Goal: Information Seeking & Learning: Learn about a topic

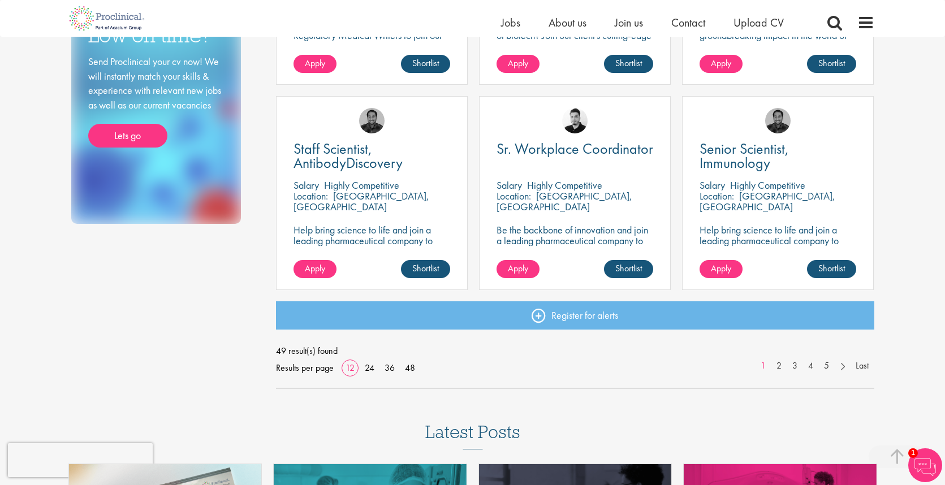
scroll to position [783, 0]
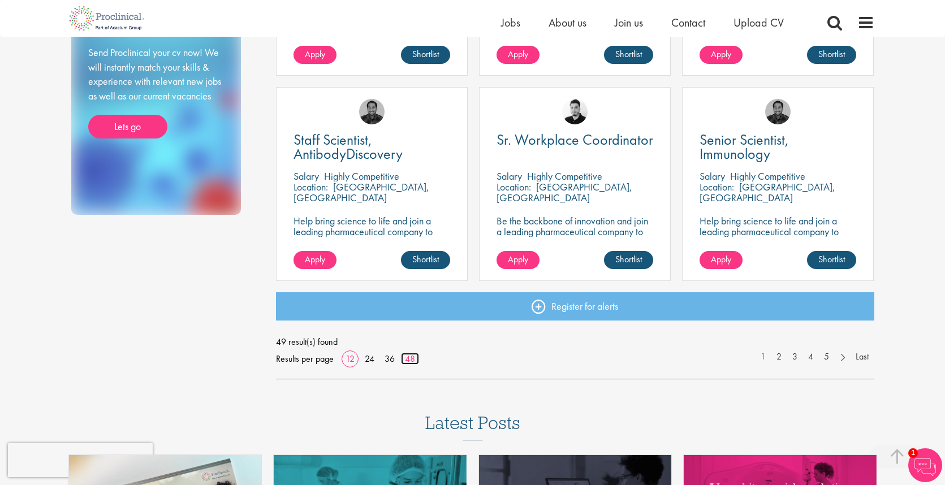
click at [408, 359] on link "48" at bounding box center [410, 359] width 18 height 12
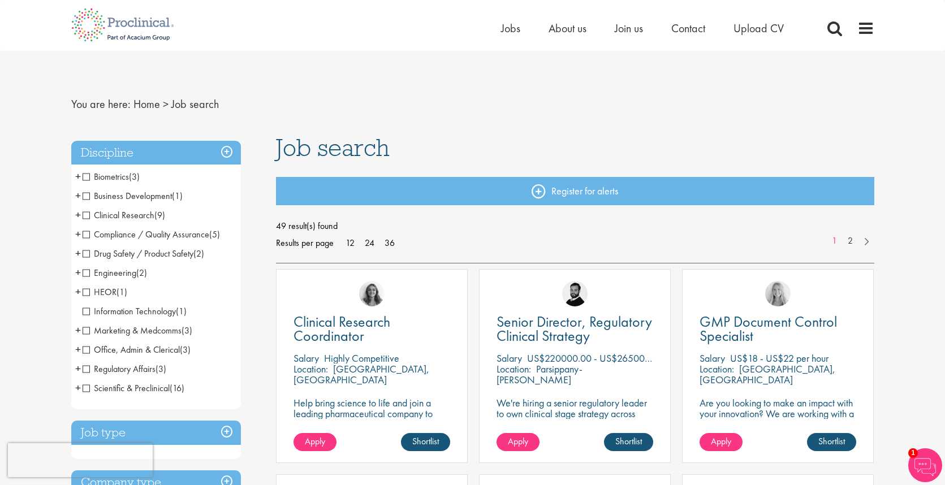
click at [85, 390] on span "Scientific & Preclinical" at bounding box center [126, 388] width 87 height 12
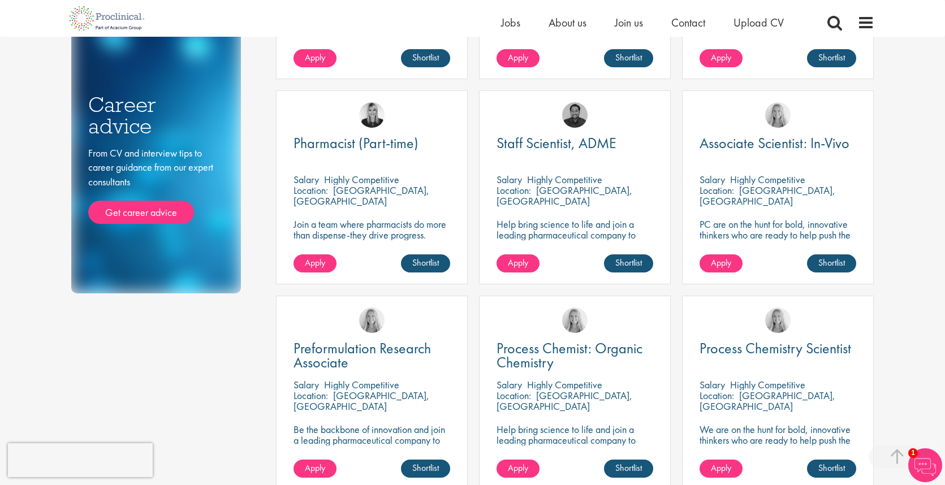
scroll to position [577, 0]
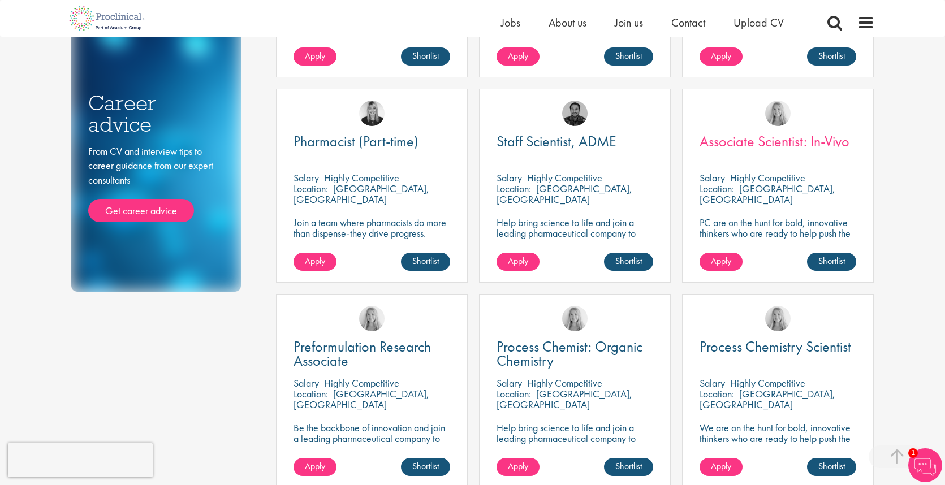
click at [748, 146] on span "Associate Scientist: In-Vivo" at bounding box center [774, 141] width 150 height 19
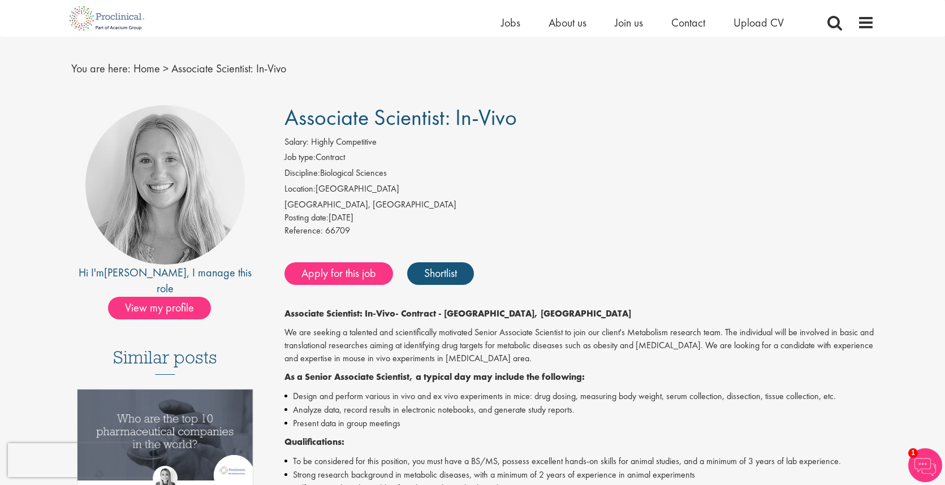
scroll to position [20, 0]
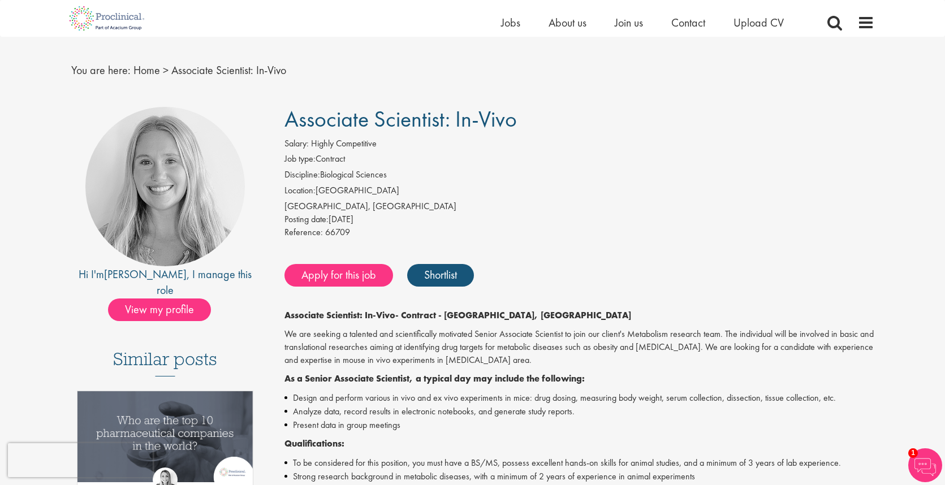
click at [161, 298] on span "View my profile" at bounding box center [159, 309] width 103 height 23
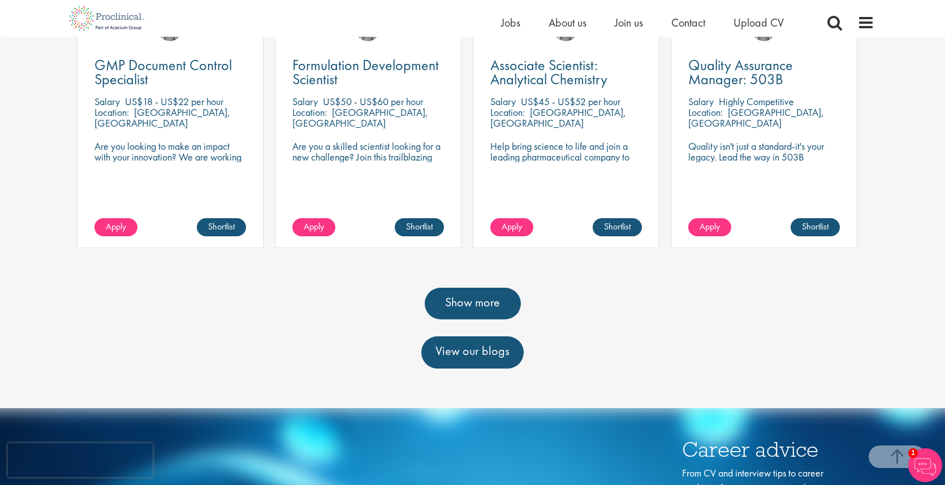
scroll to position [474, 0]
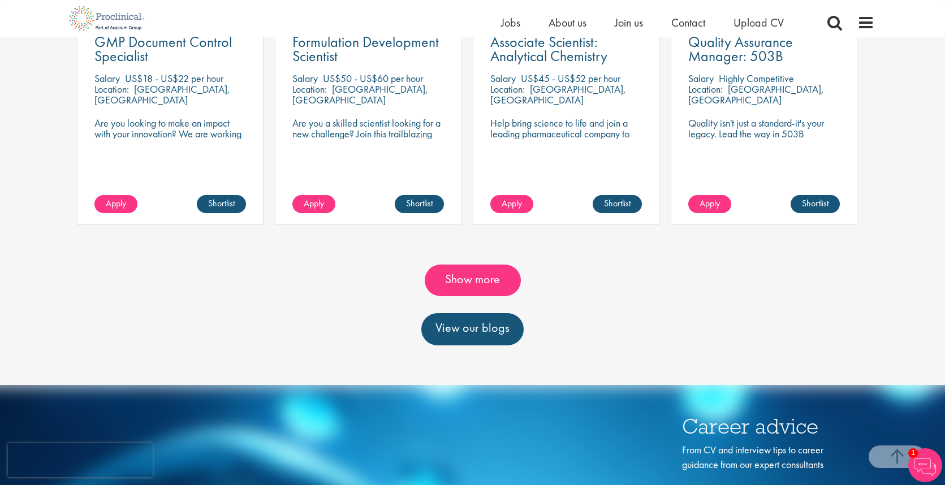
click at [449, 265] on link "Show more" at bounding box center [473, 281] width 96 height 32
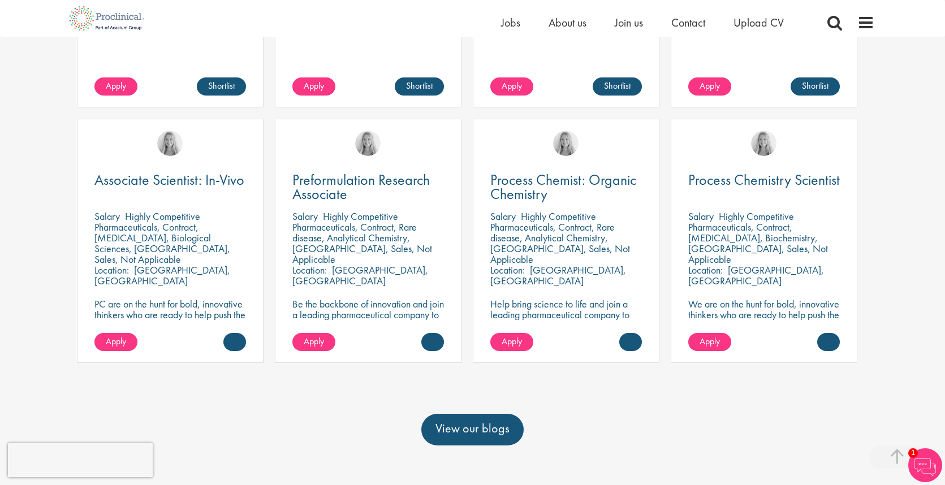
scroll to position [596, 0]
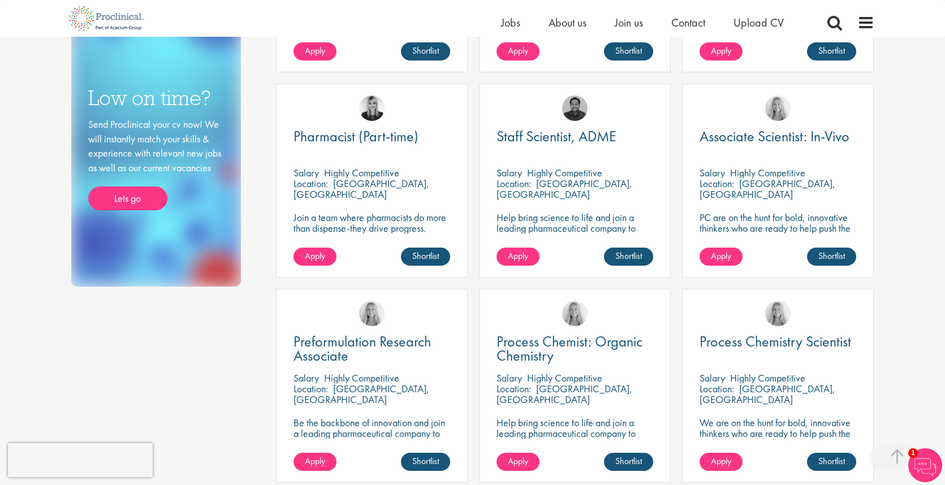
scroll to position [566, 0]
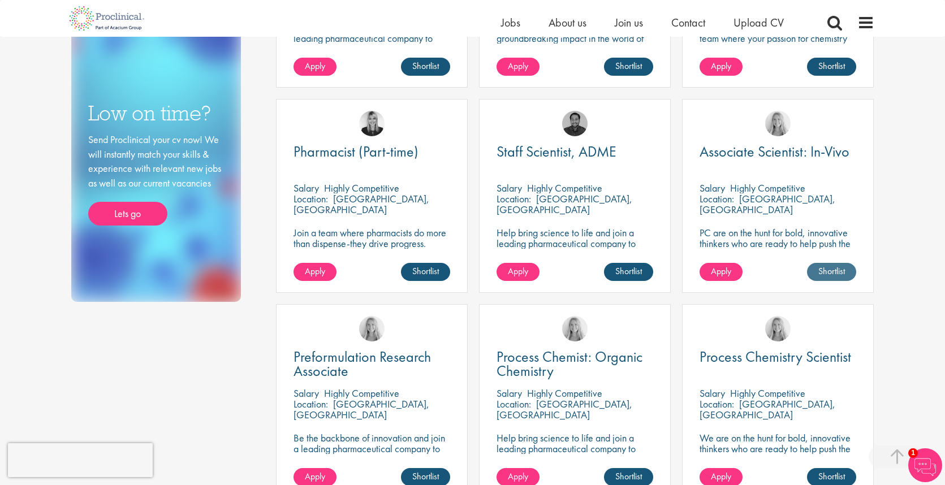
click at [831, 267] on link "Shortlist" at bounding box center [831, 272] width 49 height 18
click at [831, 267] on link "Shortlisted" at bounding box center [827, 272] width 58 height 18
click at [764, 187] on p "Highly Competitive" at bounding box center [767, 187] width 75 height 13
click at [787, 151] on span "Associate Scientist: In-Vivo" at bounding box center [774, 151] width 150 height 19
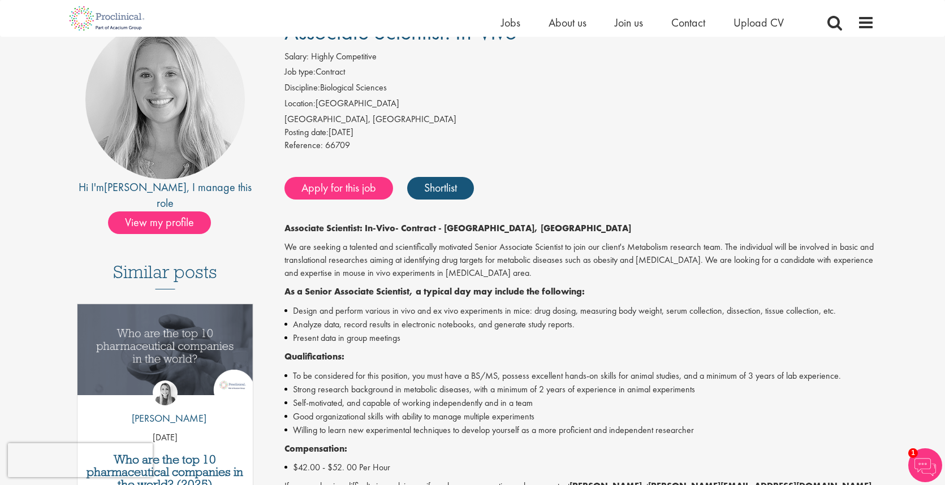
scroll to position [103, 0]
